Goal: Information Seeking & Learning: Find specific fact

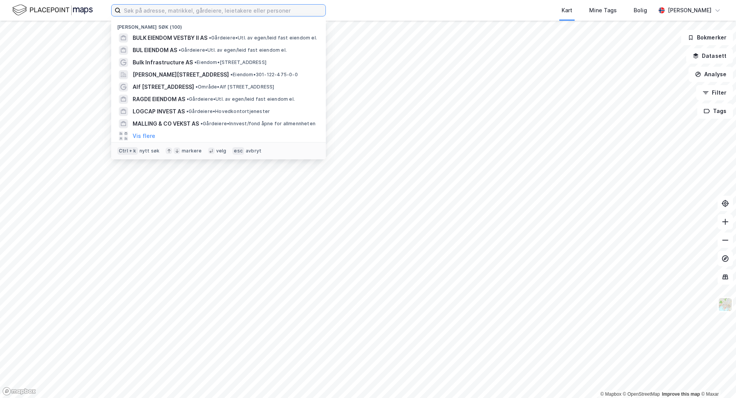
click at [187, 7] on input at bounding box center [223, 10] width 205 height 11
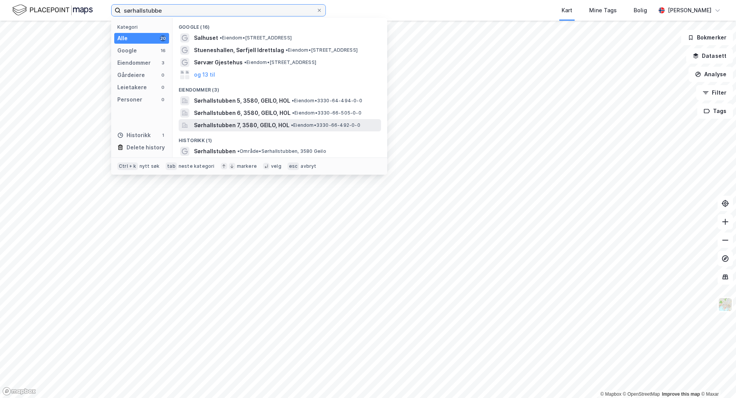
type input "sørhallstubbe"
click at [239, 123] on span "Sørhallstubben 7, 3580, GEILO, HOL" at bounding box center [241, 125] width 95 height 9
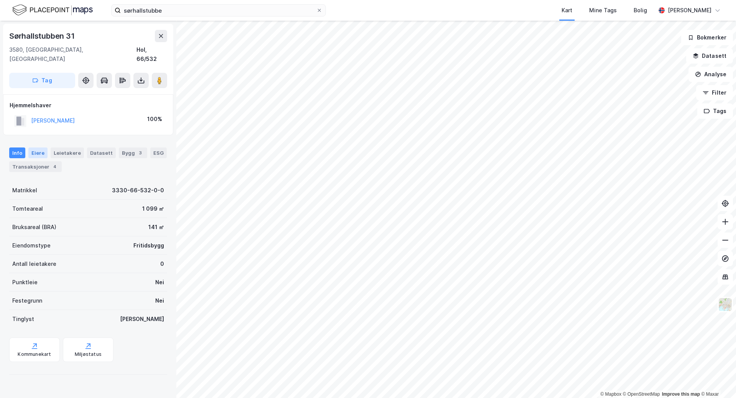
click at [36, 148] on div "Eiere" at bounding box center [37, 153] width 19 height 11
